Goal: Information Seeking & Learning: Learn about a topic

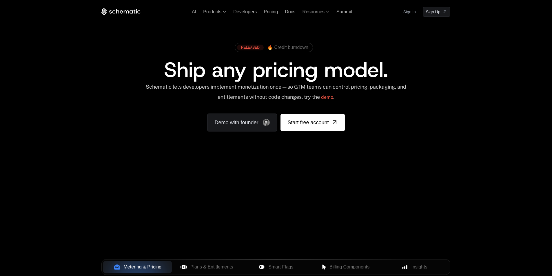
click at [290, 46] on span "🔥 Credit burndown" at bounding box center [287, 47] width 41 height 5
click at [273, 9] on span "Pricing" at bounding box center [271, 11] width 14 height 5
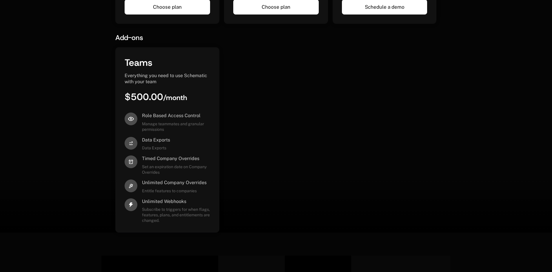
scroll to position [405, 0]
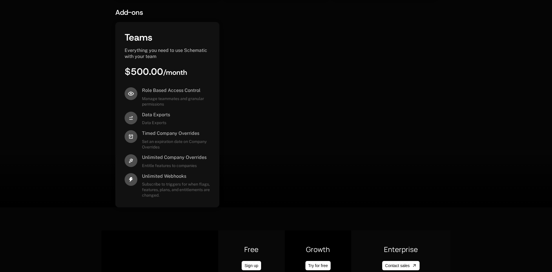
click at [367, 91] on div "Teams Everything you need to use Schematic with your team $500.00 / month Role …" at bounding box center [275, 114] width 321 height 185
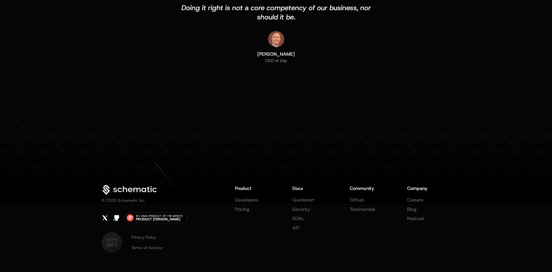
scroll to position [1908, 0]
